Goal: Task Accomplishment & Management: Manage account settings

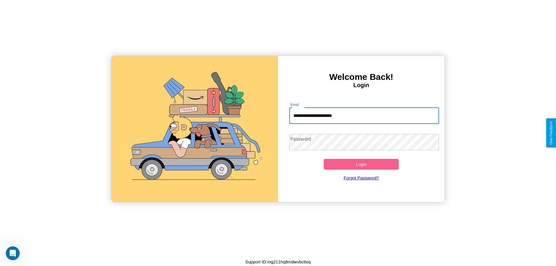
type input "**********"
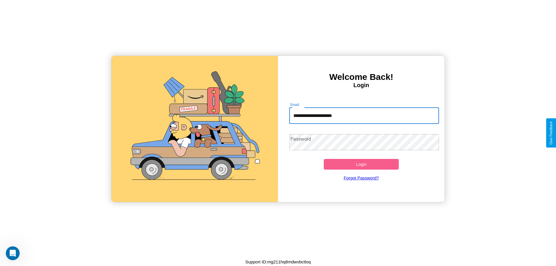
click at [361, 164] on button "Login" at bounding box center [361, 164] width 75 height 11
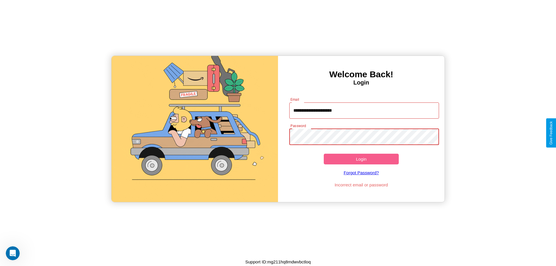
click at [361, 159] on button "Login" at bounding box center [361, 159] width 75 height 11
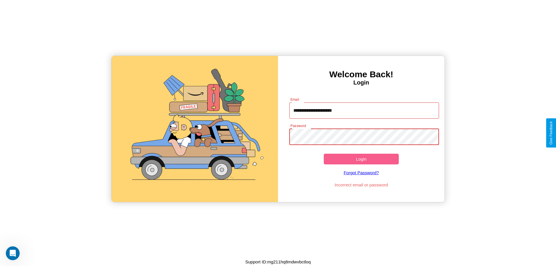
click at [361, 159] on button "Login" at bounding box center [361, 159] width 75 height 11
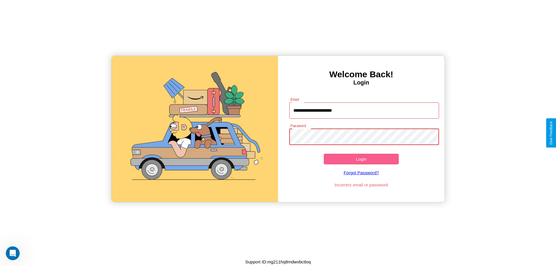
click at [361, 159] on button "Login" at bounding box center [361, 159] width 75 height 11
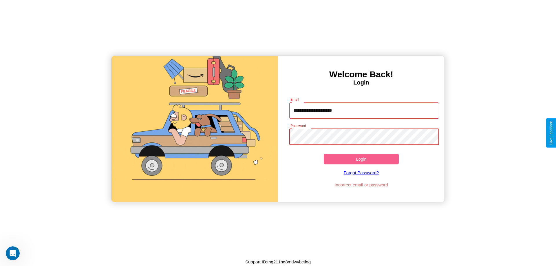
click at [361, 159] on button "Login" at bounding box center [361, 159] width 75 height 11
